Goal: Find contact information: Find contact information

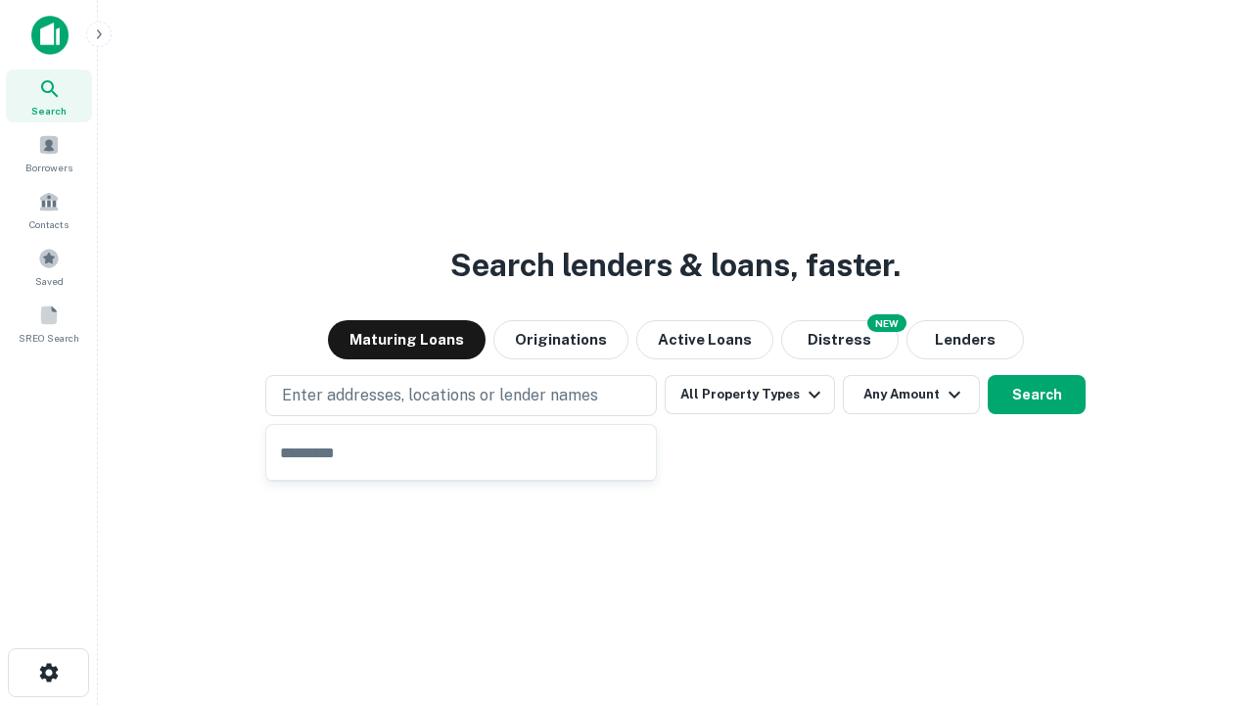
type input "**********"
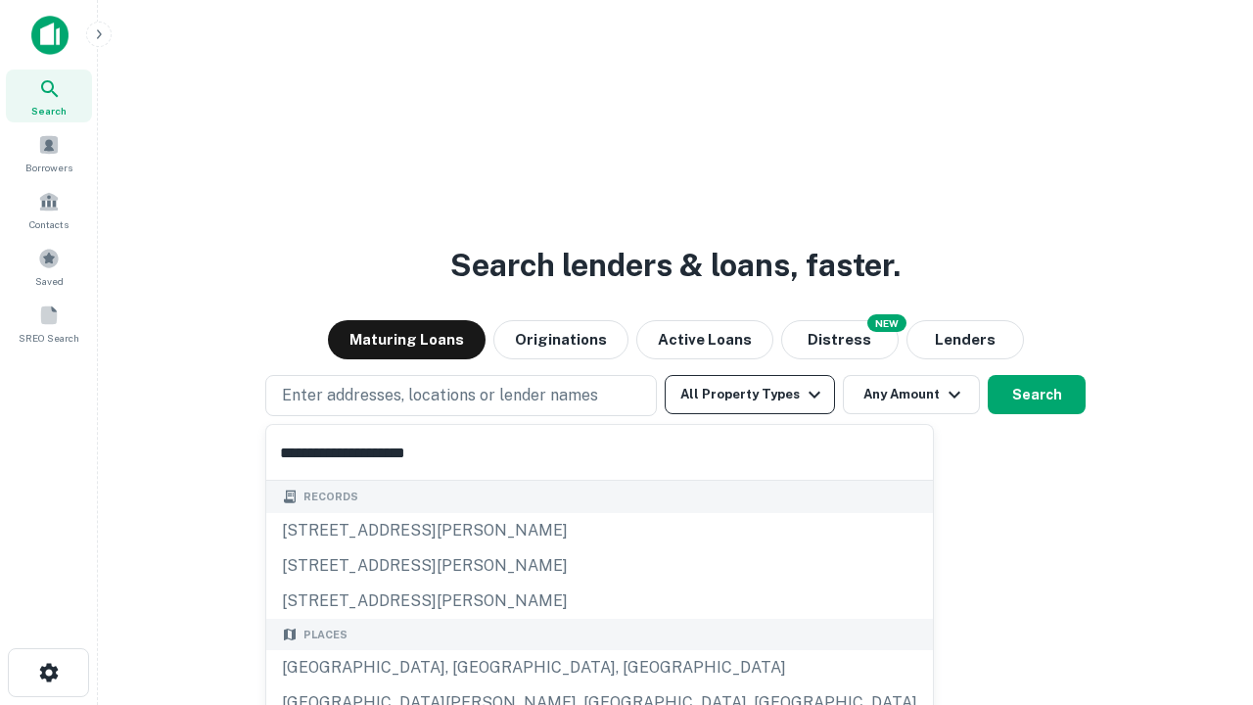
click at [750, 394] on button "All Property Types" at bounding box center [749, 394] width 170 height 39
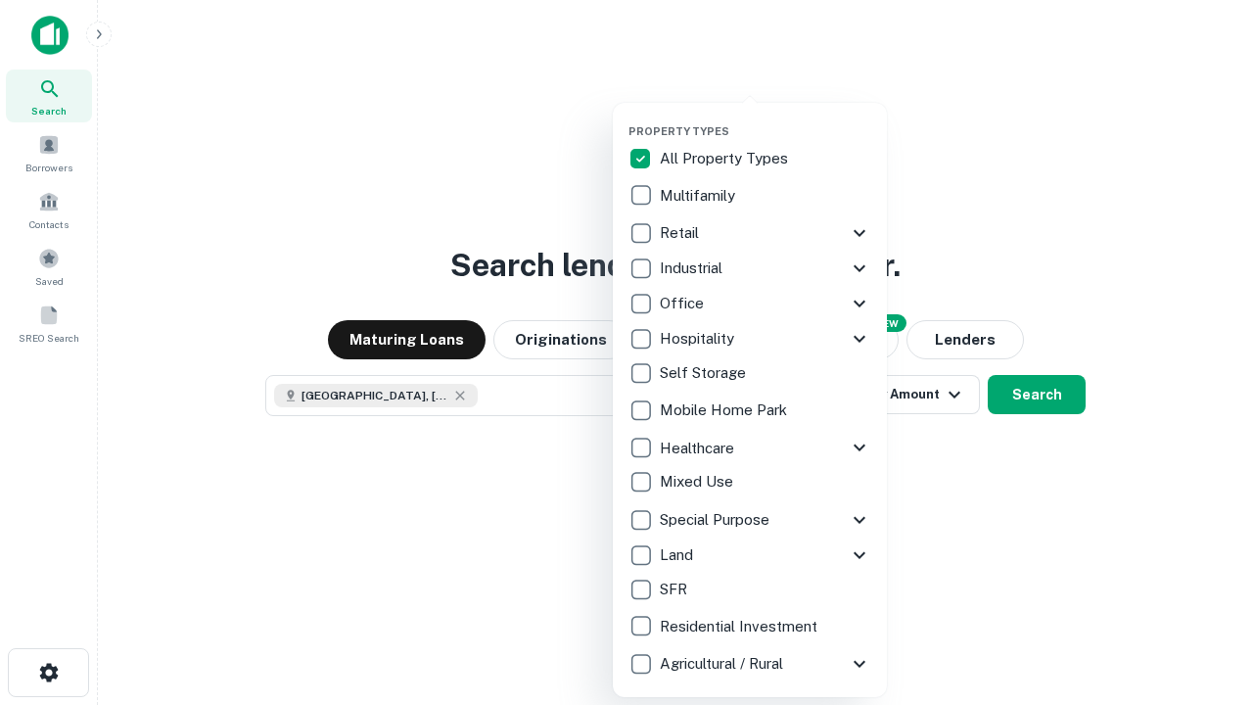
click at [765, 118] on button "button" at bounding box center [765, 118] width 274 height 1
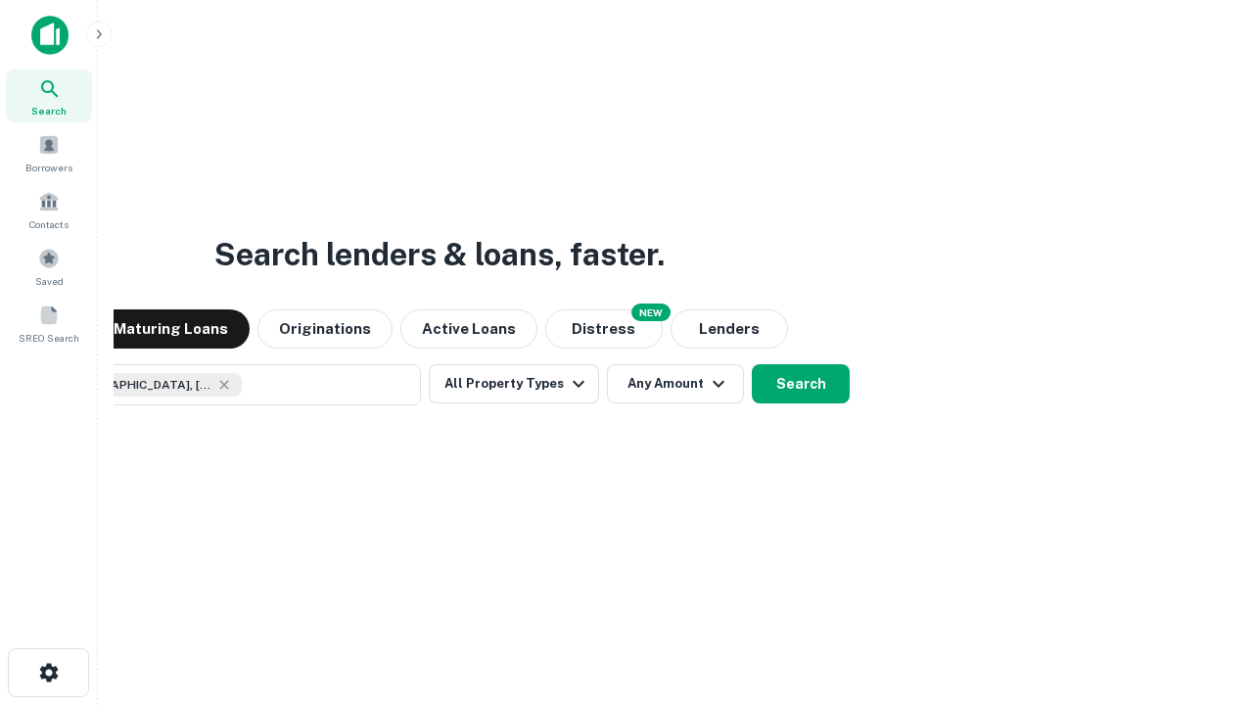
scroll to position [31, 0]
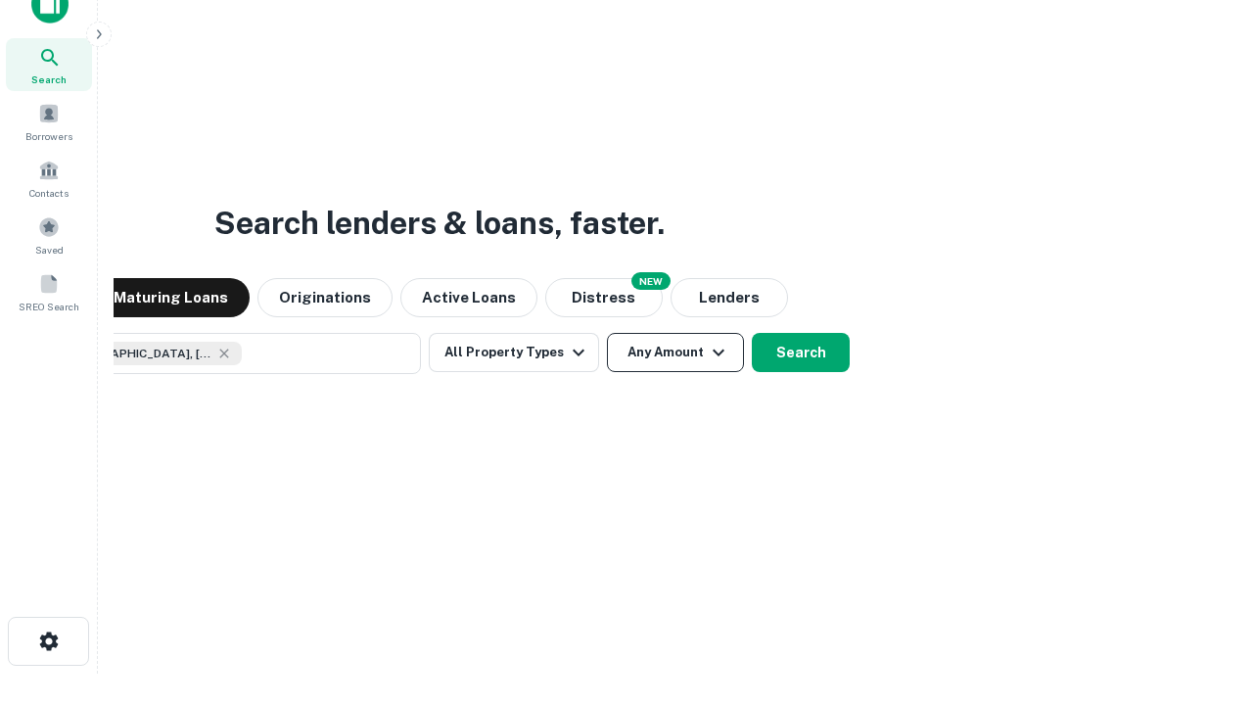
click at [607, 333] on button "Any Amount" at bounding box center [675, 352] width 137 height 39
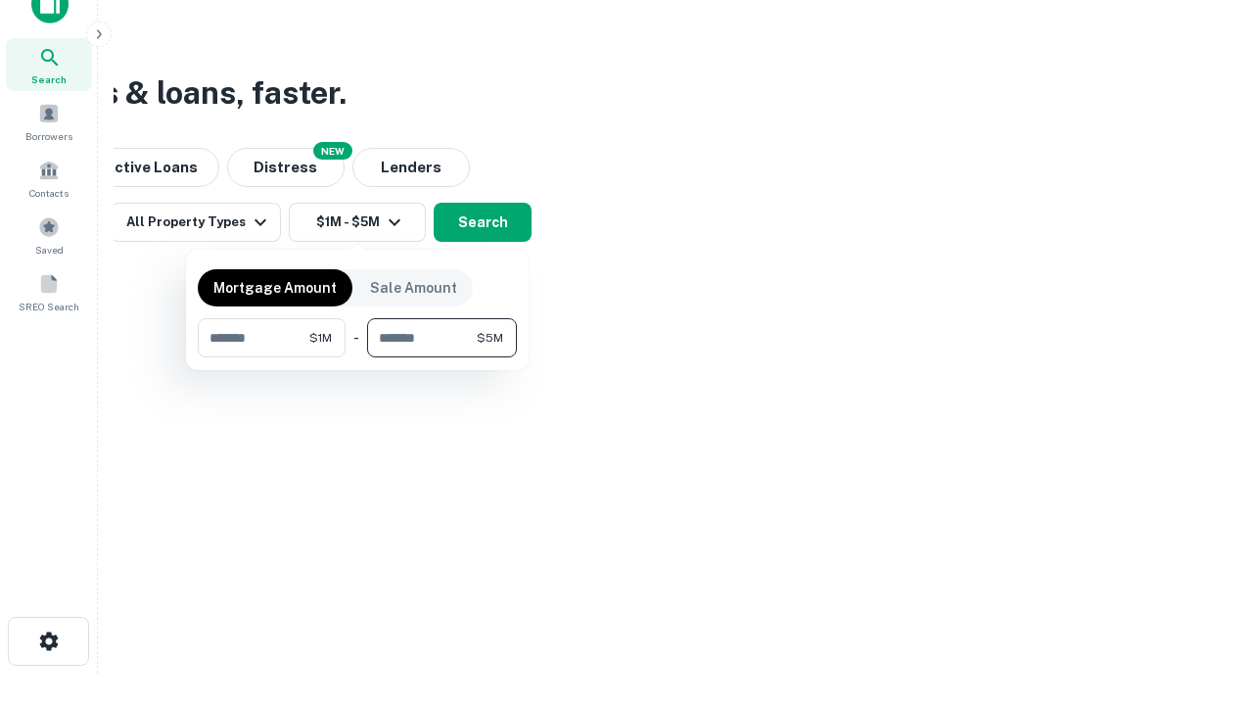
type input "*******"
click at [357, 357] on button "button" at bounding box center [357, 357] width 319 height 1
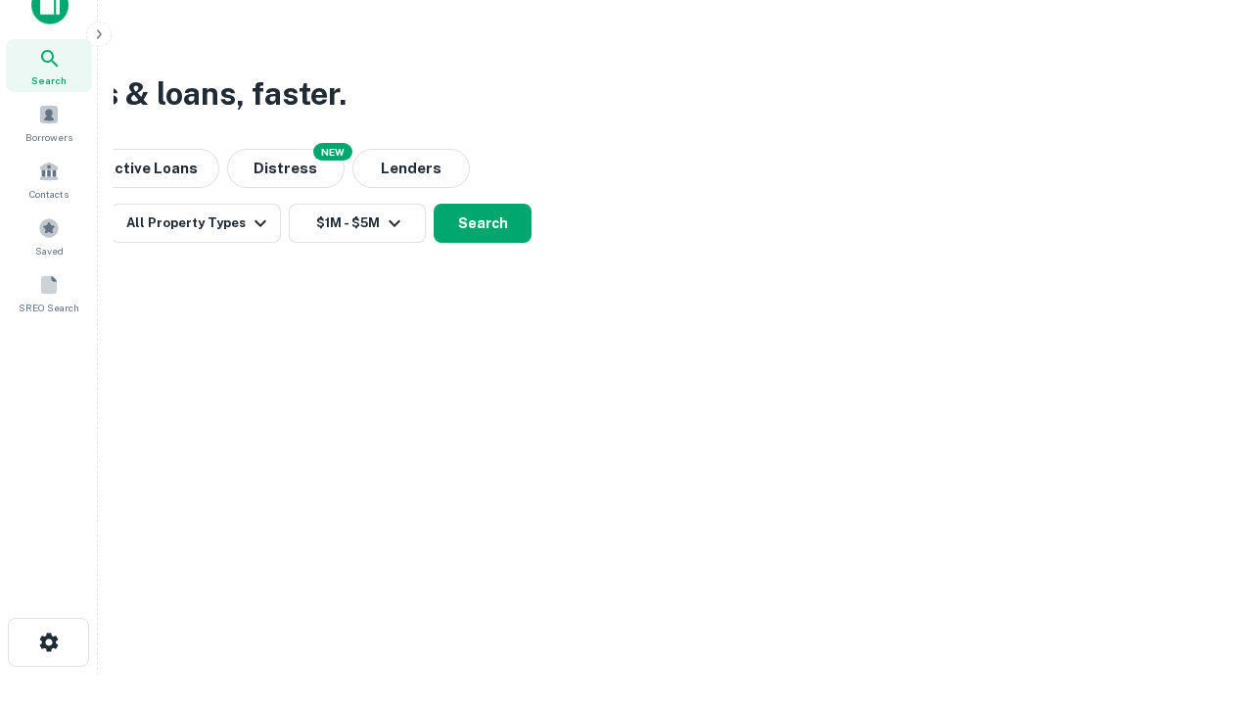
scroll to position [11, 361]
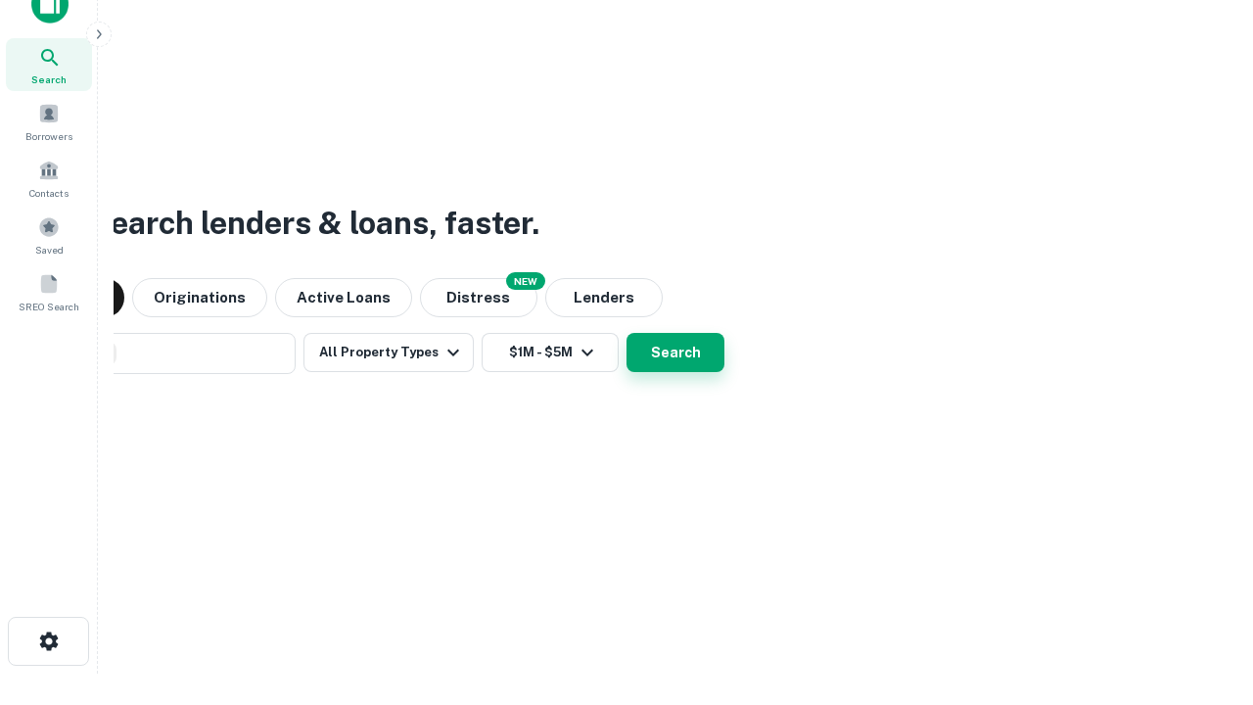
click at [675, 352] on button "Search" at bounding box center [675, 352] width 98 height 39
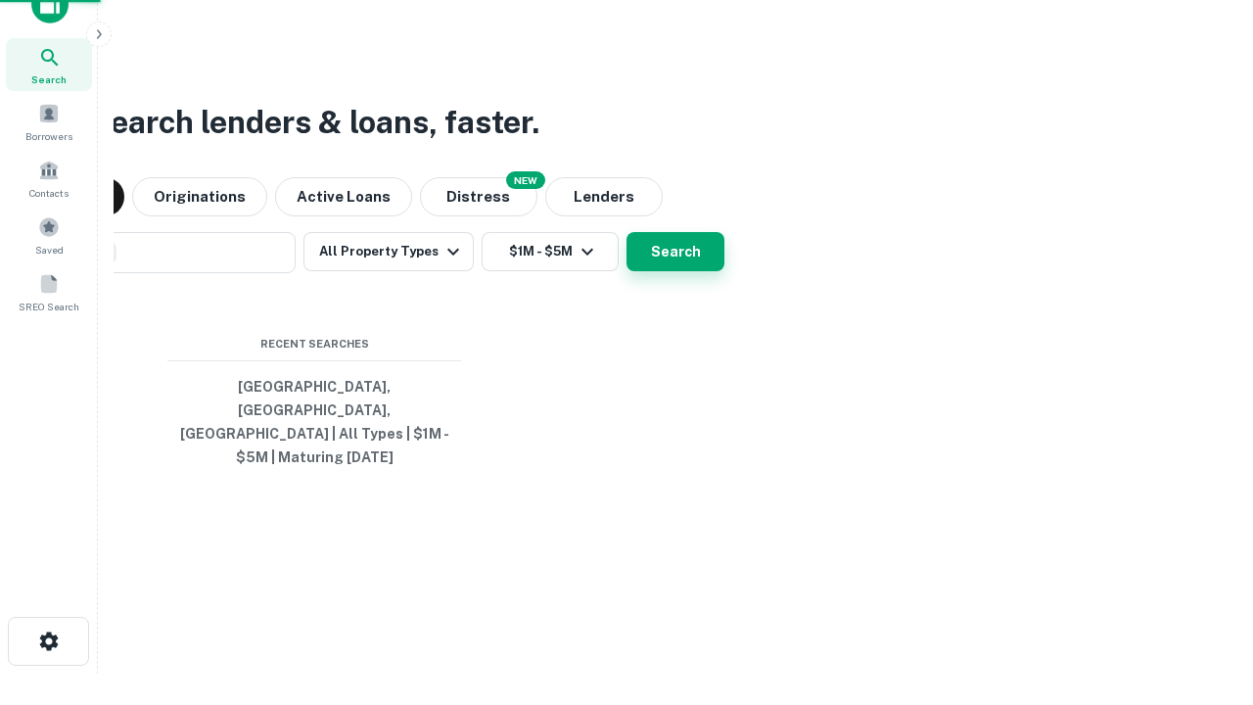
scroll to position [0, 361]
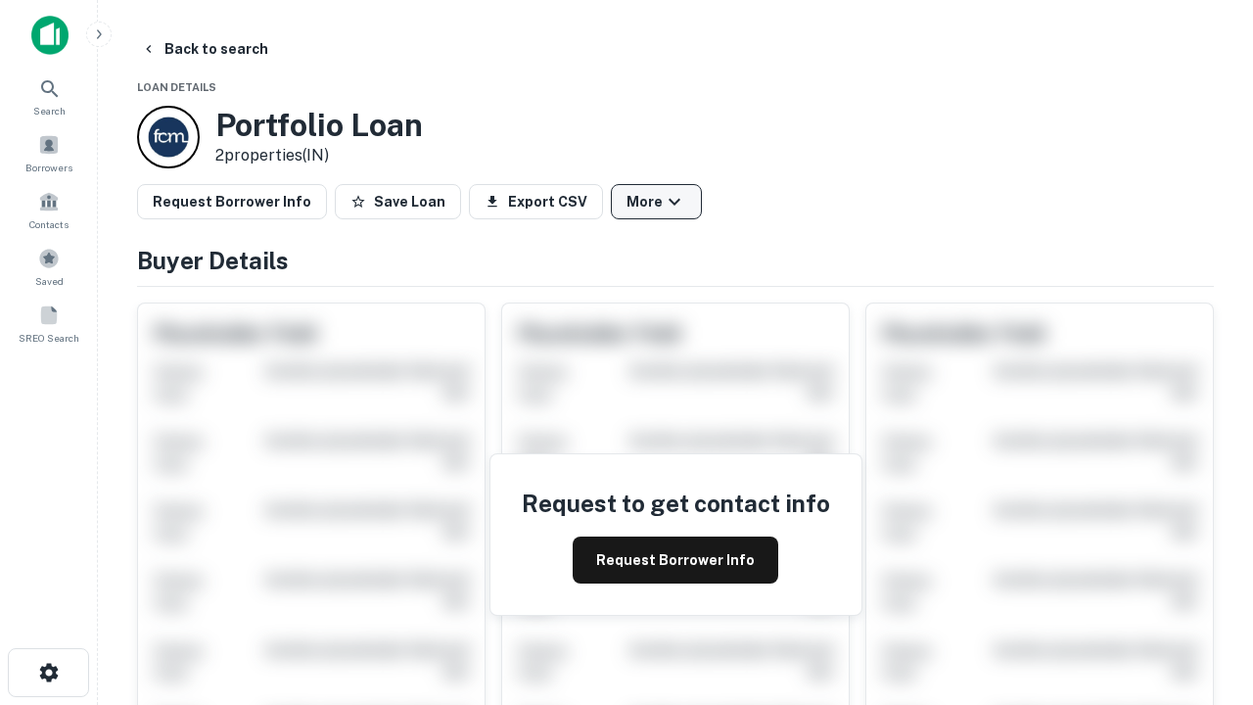
click at [656, 202] on button "More" at bounding box center [656, 201] width 91 height 35
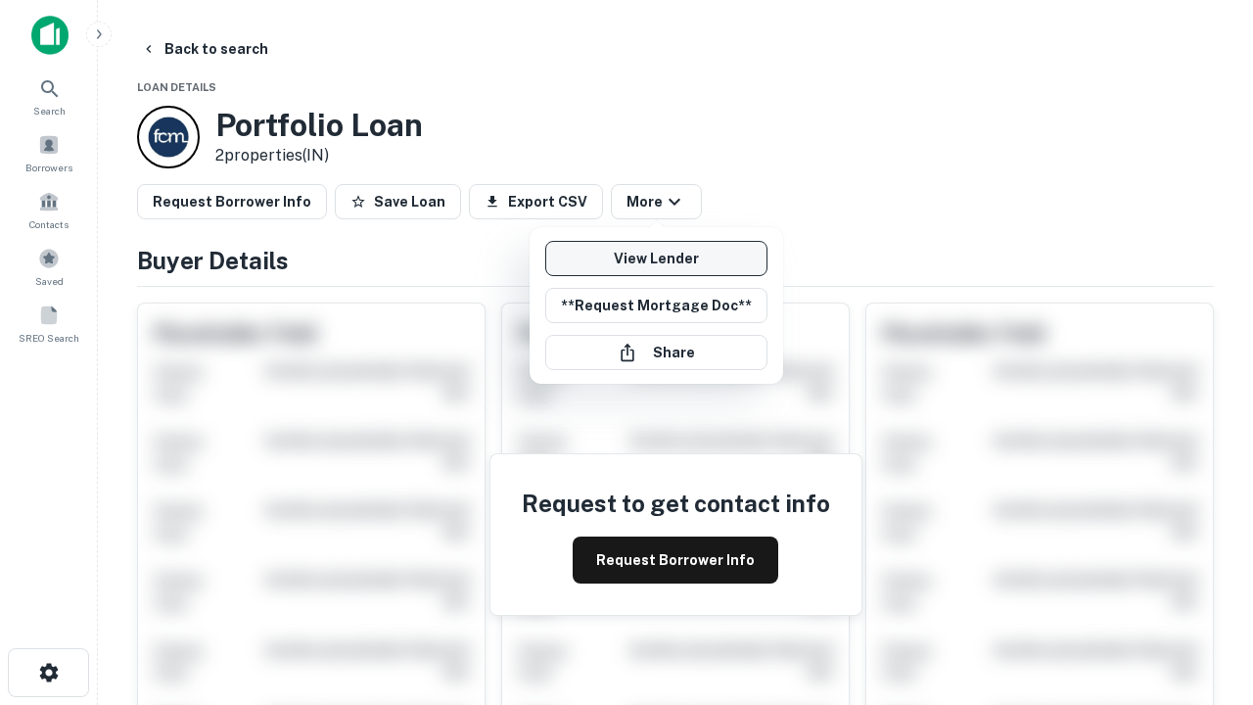
click at [656, 258] on link "View Lender" at bounding box center [656, 258] width 222 height 35
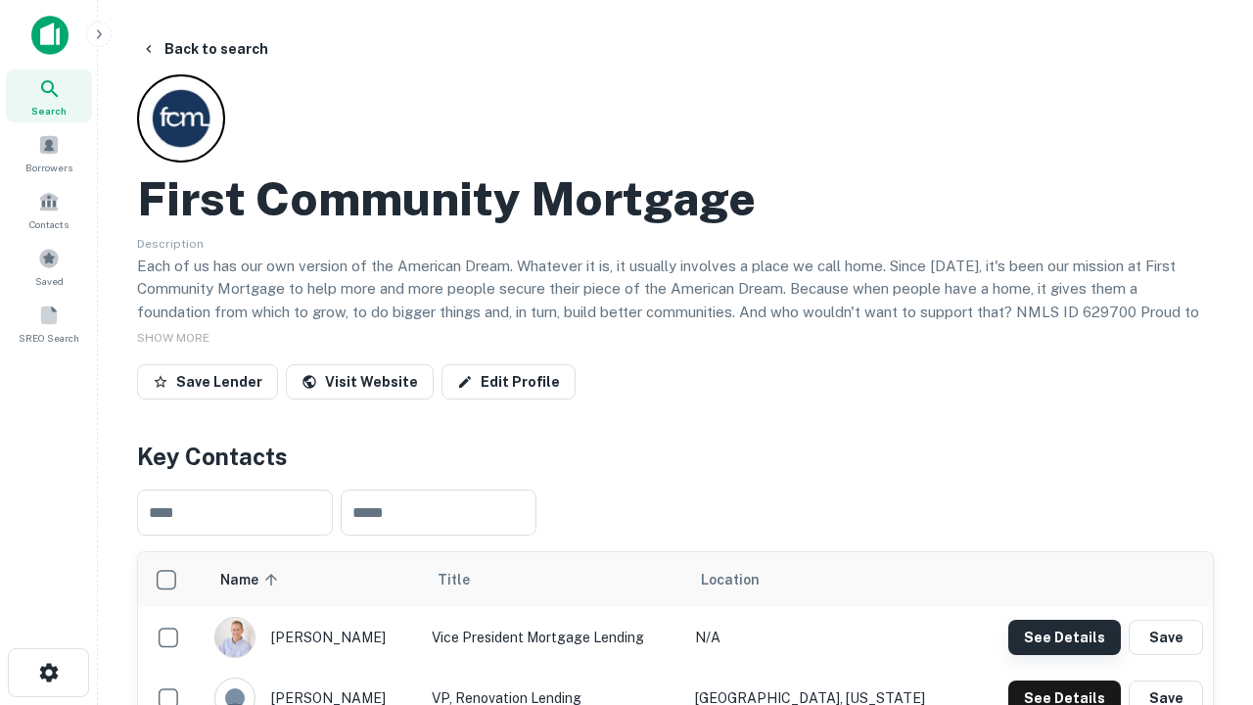
click at [1064, 636] on button "See Details" at bounding box center [1064, 636] width 113 height 35
click at [48, 672] on icon "button" at bounding box center [48, 672] width 23 height 23
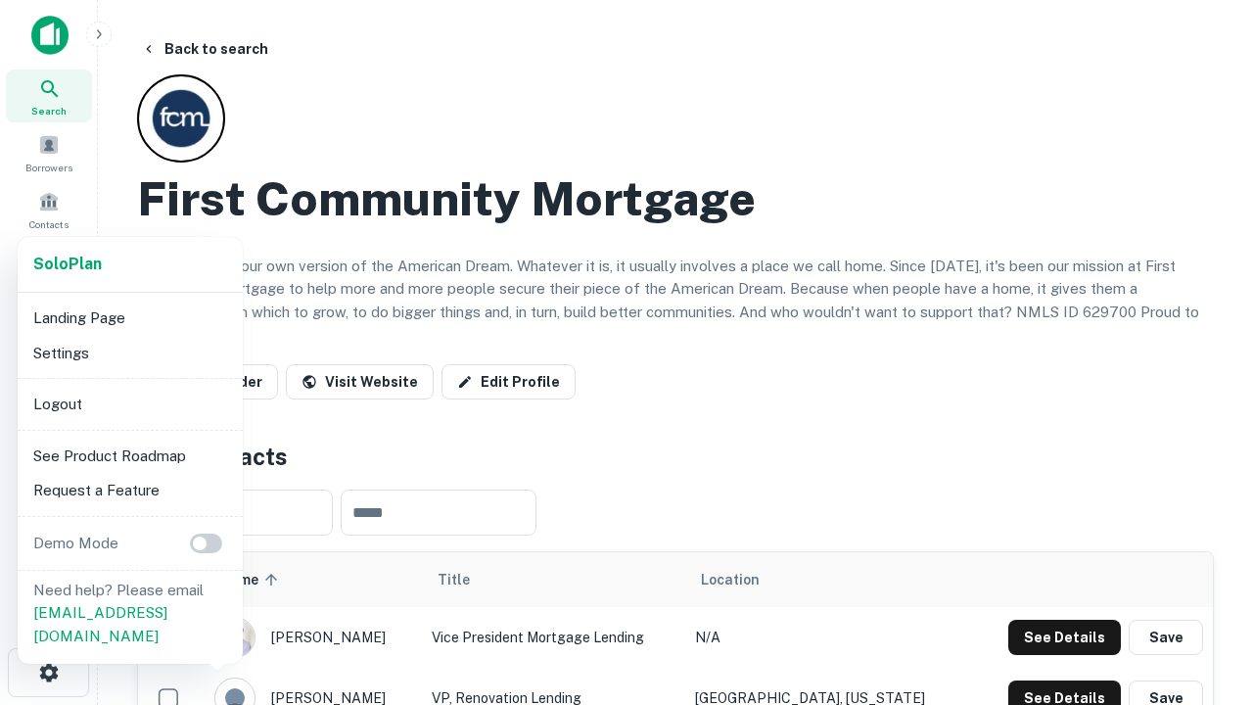
click at [129, 403] on li "Logout" at bounding box center [129, 404] width 209 height 35
